Goal: Task Accomplishment & Management: Complete application form

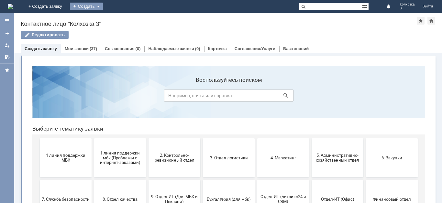
click at [103, 4] on div "Создать" at bounding box center [86, 7] width 33 height 8
click at [120, 22] on link "Заявка" at bounding box center [95, 20] width 49 height 8
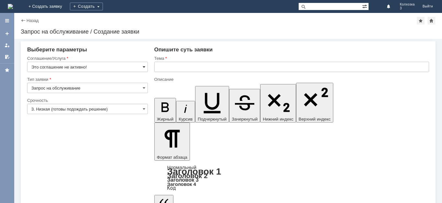
click at [144, 65] on span at bounding box center [144, 66] width 3 height 5
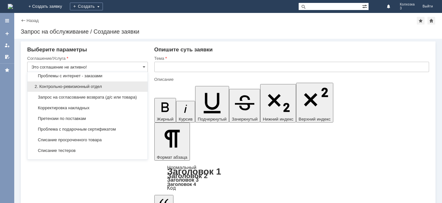
scroll to position [97, 0]
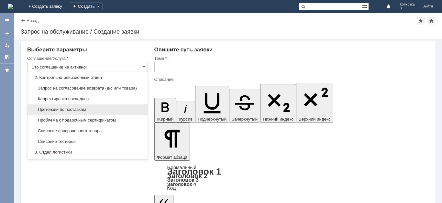
click at [94, 112] on span "Претензии по поставкам" at bounding box center [87, 109] width 112 height 5
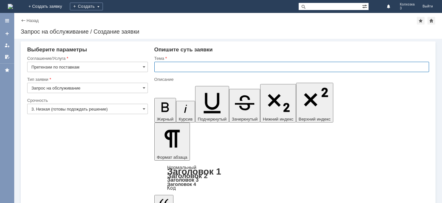
click at [170, 67] on input "text" at bounding box center [291, 67] width 275 height 10
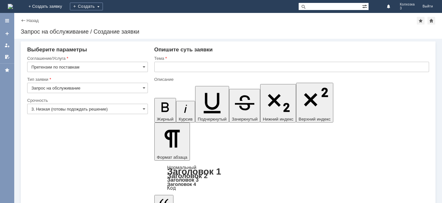
click at [143, 63] on input "Претензии по поставкам" at bounding box center [87, 67] width 121 height 10
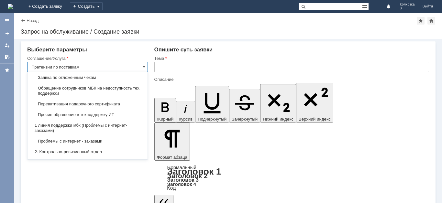
scroll to position [0, 0]
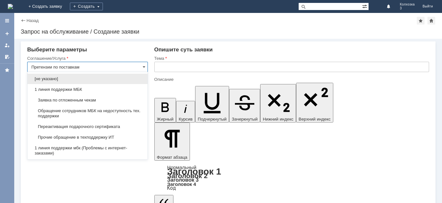
click at [146, 68] on input "Претензии по поставкам" at bounding box center [87, 67] width 121 height 10
drag, startPoint x: 157, startPoint y: 28, endPoint x: 157, endPoint y: 18, distance: 9.4
click at [157, 23] on div "Назад | Запрос на обслуживание / Создание заявки Запрос на обслуживание / Созда…" at bounding box center [228, 26] width 428 height 26
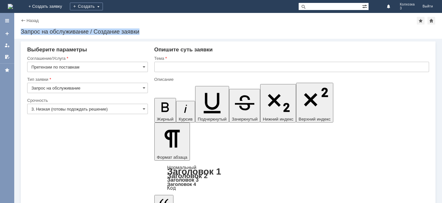
type input "Претензии по поставкам"
